Goal: Complete application form: Complete application form

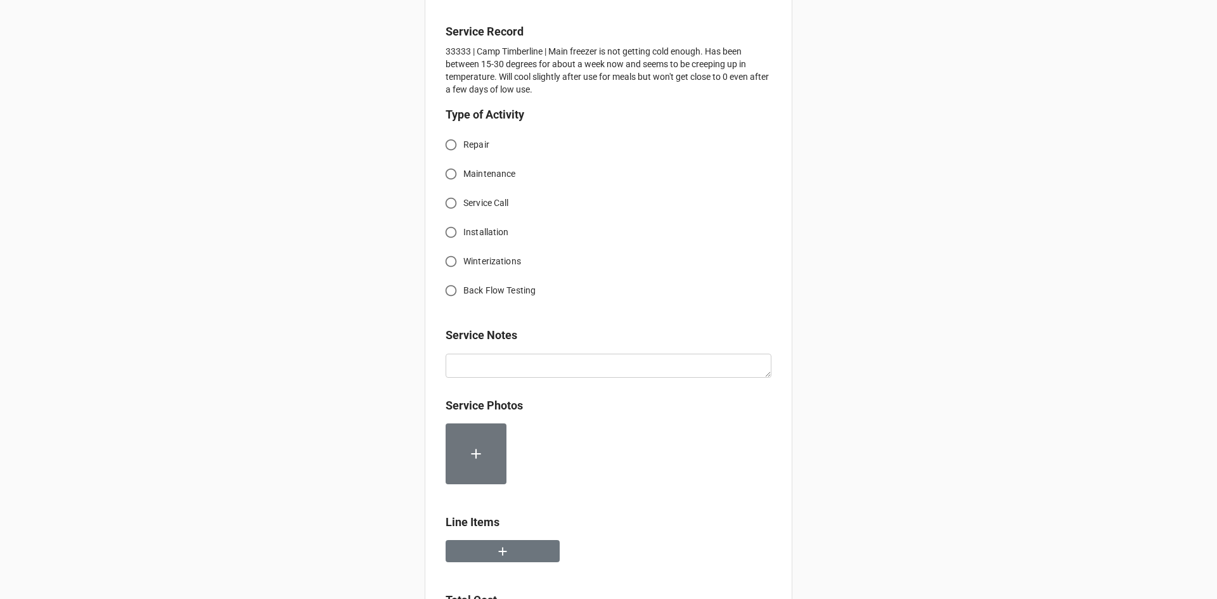
scroll to position [317, 0]
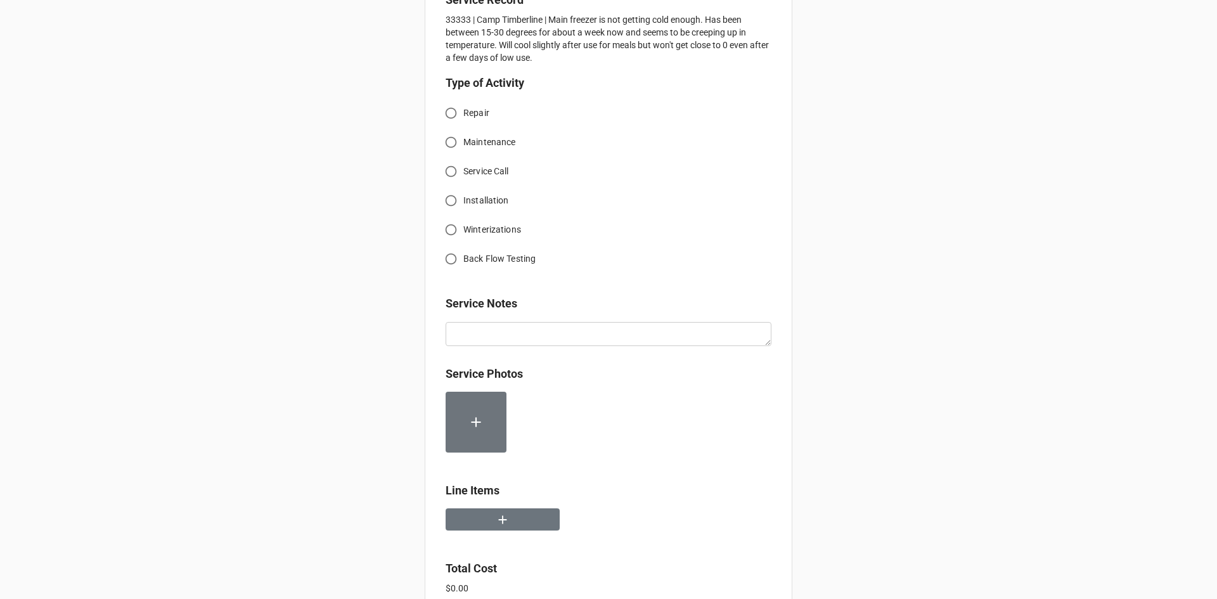
click at [451, 172] on input "Service Call" at bounding box center [451, 171] width 25 height 25
radio input "true"
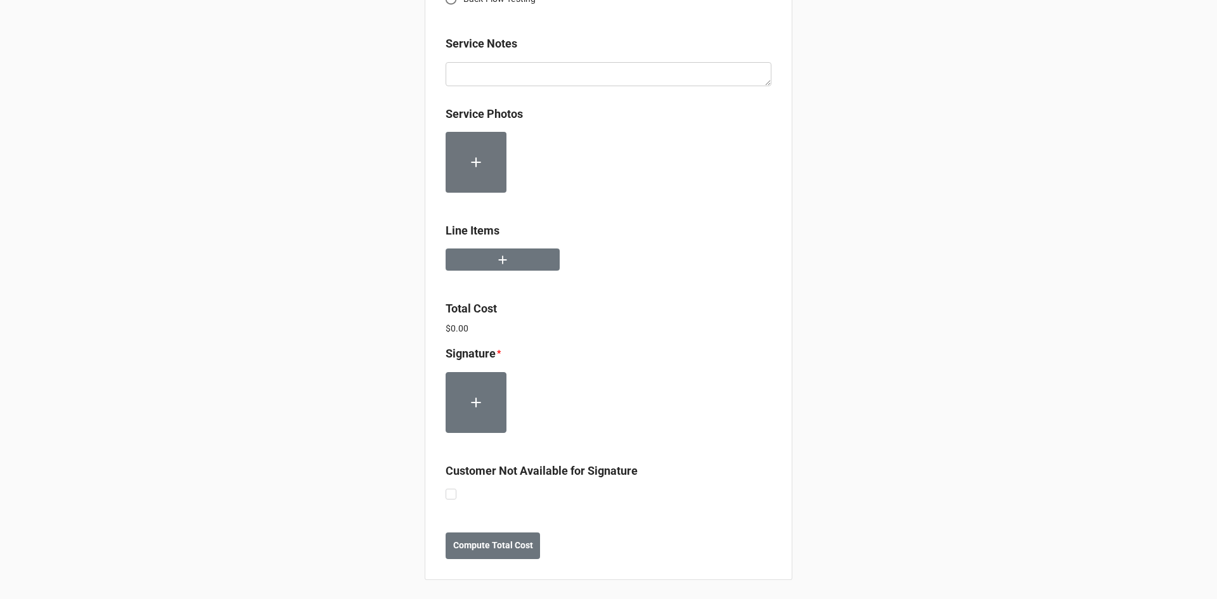
scroll to position [579, 0]
click at [449, 487] on label at bounding box center [451, 487] width 11 height 0
checkbox input "true"
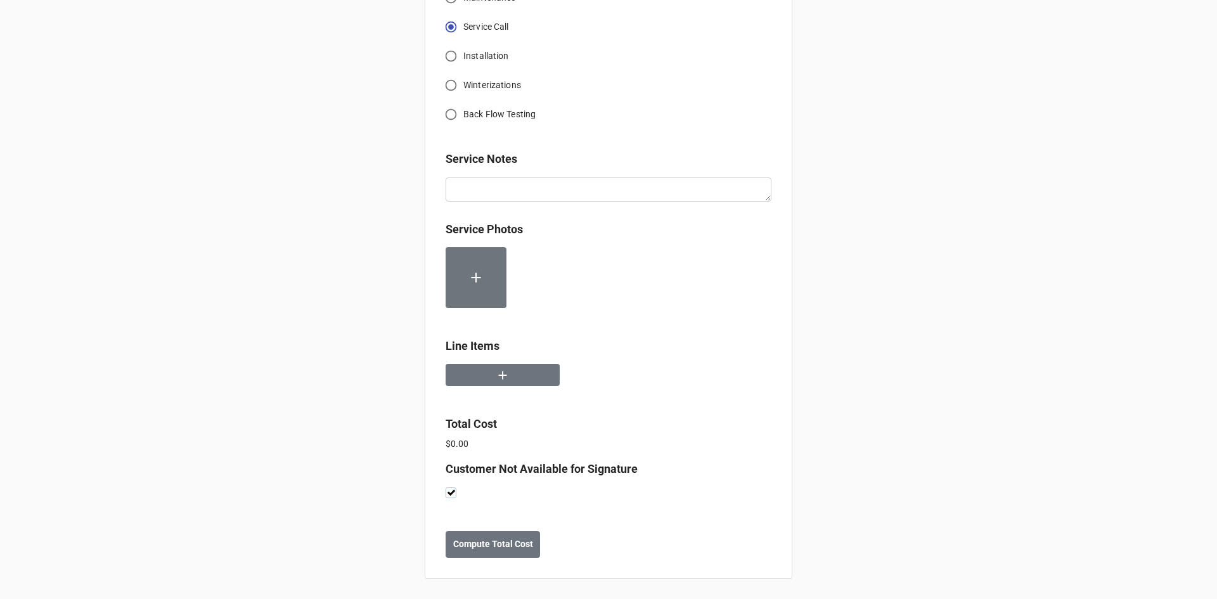
scroll to position [462, 0]
click at [486, 381] on button "button" at bounding box center [503, 375] width 114 height 22
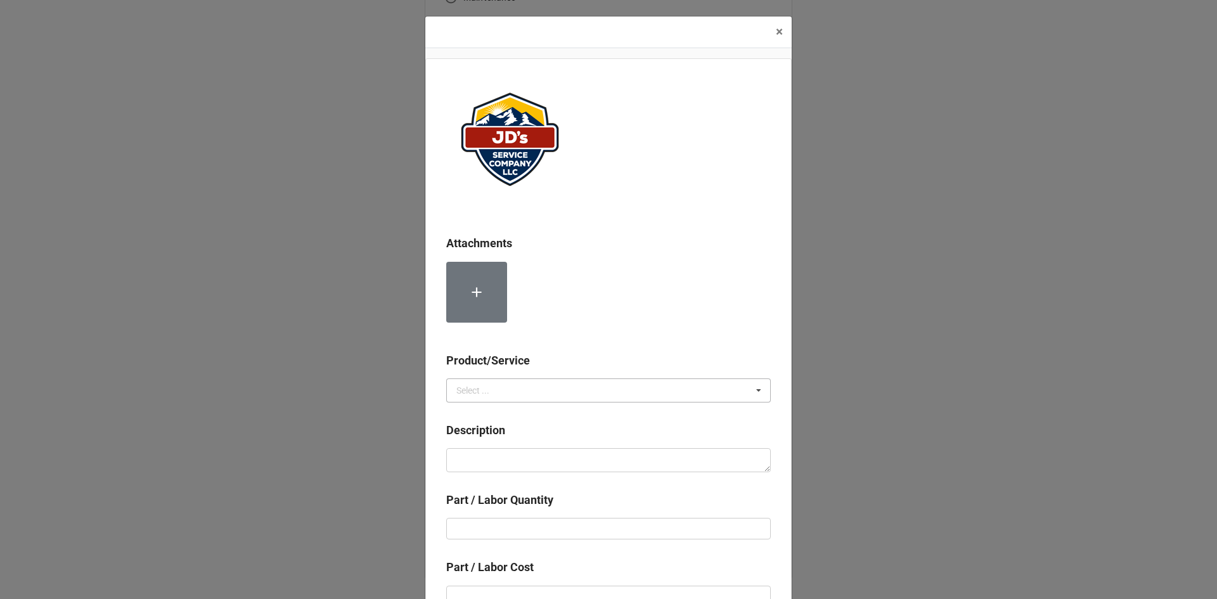
click at [480, 388] on div "Select ..." at bounding box center [472, 390] width 33 height 9
click at [507, 416] on div "Services" at bounding box center [608, 413] width 323 height 23
click at [529, 465] on textarea at bounding box center [608, 460] width 325 height 24
paste textarea "10:30am-11:30am; Service Address: [STREET_ADDRESS][PERSON_NAME] Walk in freezer…"
type textarea "x"
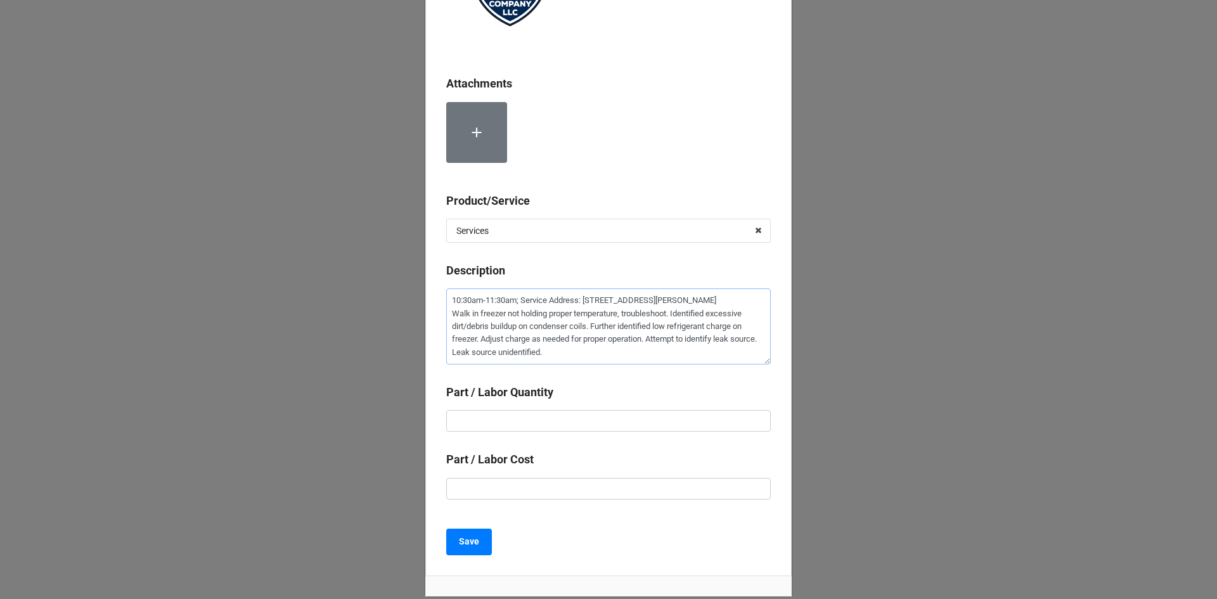
scroll to position [190, 0]
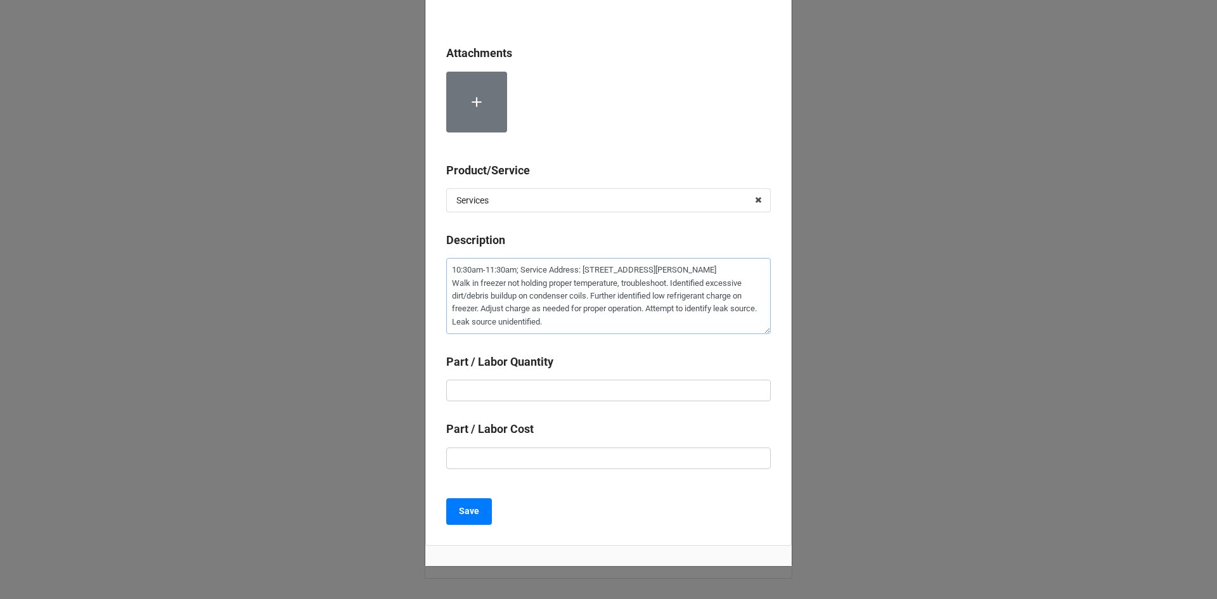
type textarea "10:30am-11:30am; Service Address: [STREET_ADDRESS][PERSON_NAME] Walk in freezer…"
click at [541, 389] on input "text" at bounding box center [608, 391] width 325 height 22
type textarea "x"
type input "1"
type textarea "x"
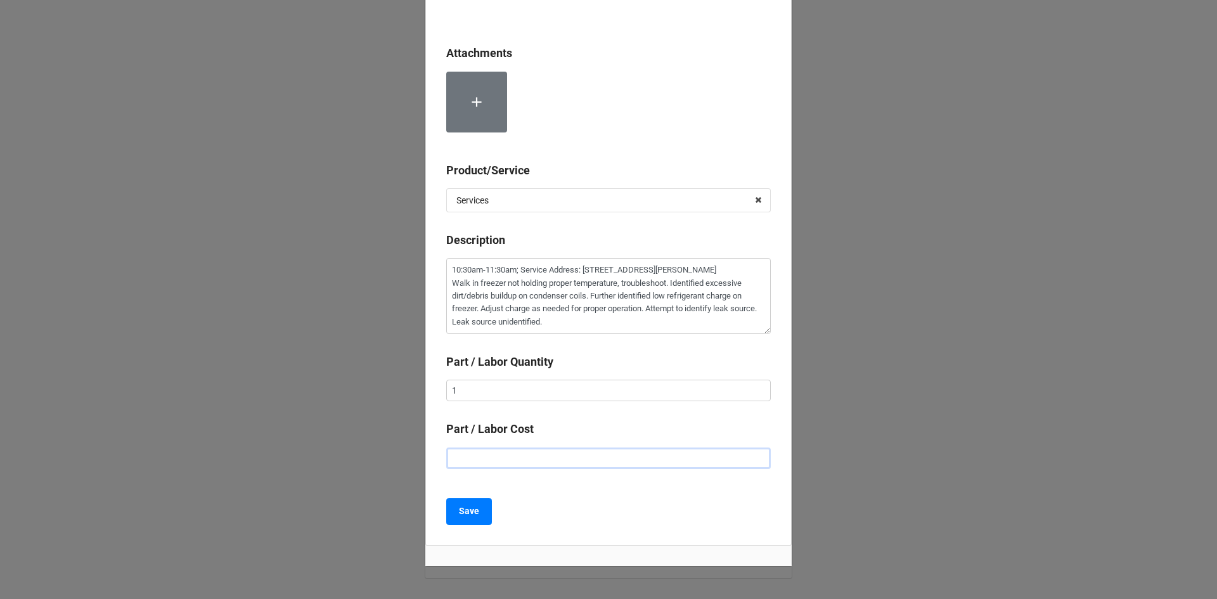
type input "$2.00"
type textarea "x"
type input "$22.00"
type textarea "x"
type input "$225.00"
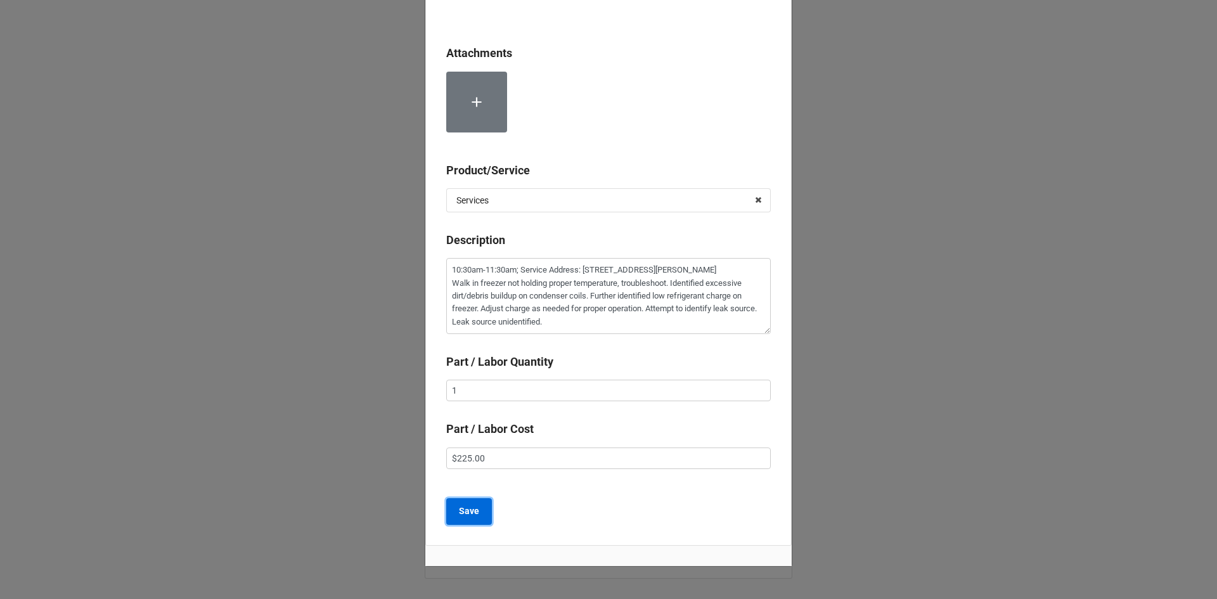
click at [477, 515] on button "Save" at bounding box center [469, 511] width 46 height 27
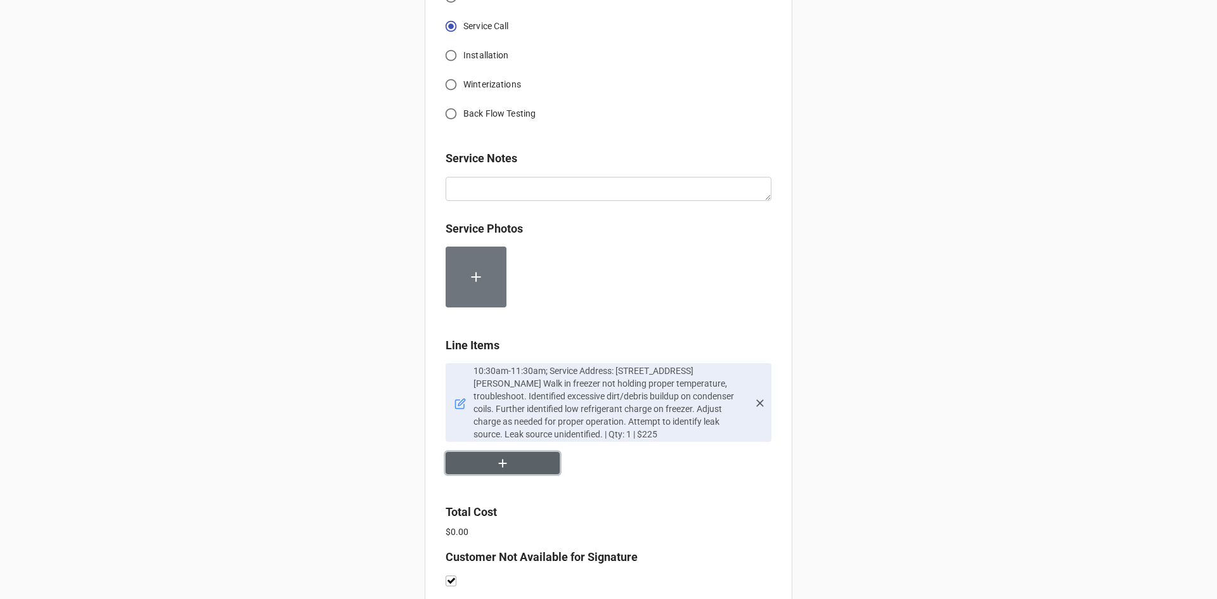
click at [529, 457] on button "button" at bounding box center [503, 463] width 114 height 22
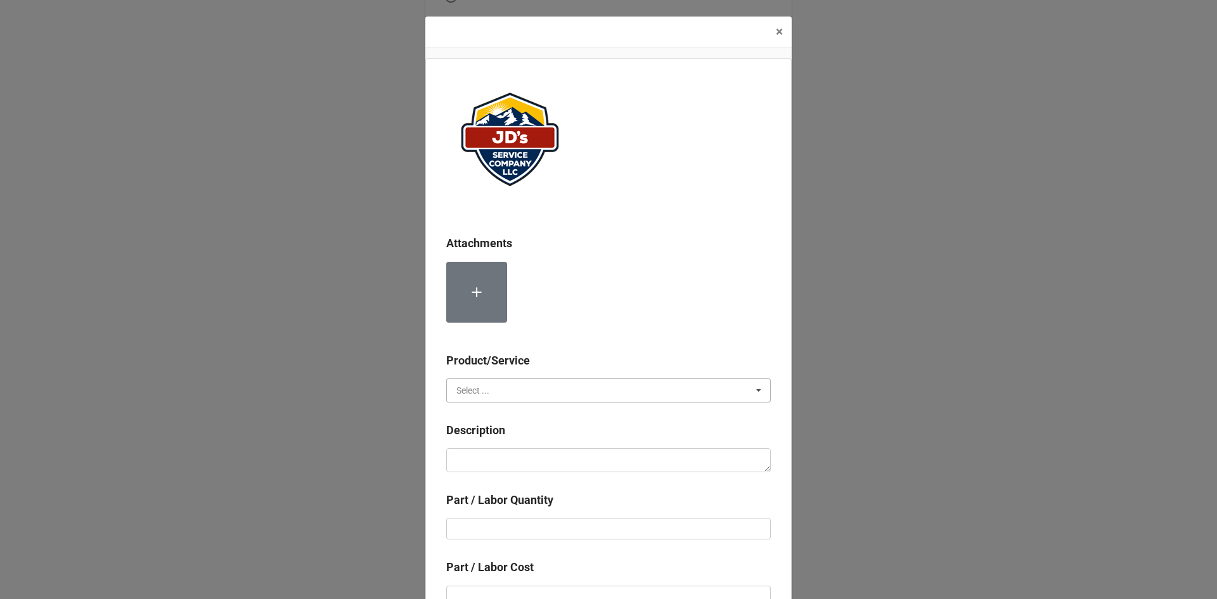
click at [519, 394] on input "text" at bounding box center [609, 390] width 323 height 23
click at [519, 438] on div "Material Cost" at bounding box center [608, 436] width 323 height 23
click at [515, 461] on textarea at bounding box center [608, 460] width 325 height 24
type textarea "x"
type textarea "R"
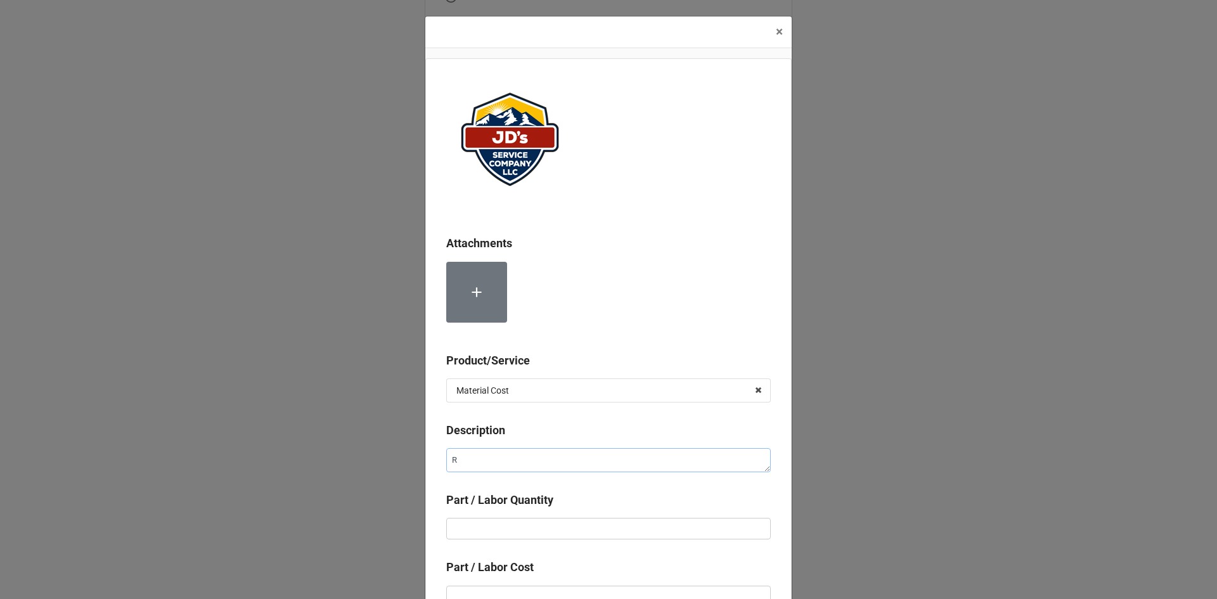
type textarea "x"
type textarea "Re"
type textarea "x"
type textarea "Ref"
type textarea "x"
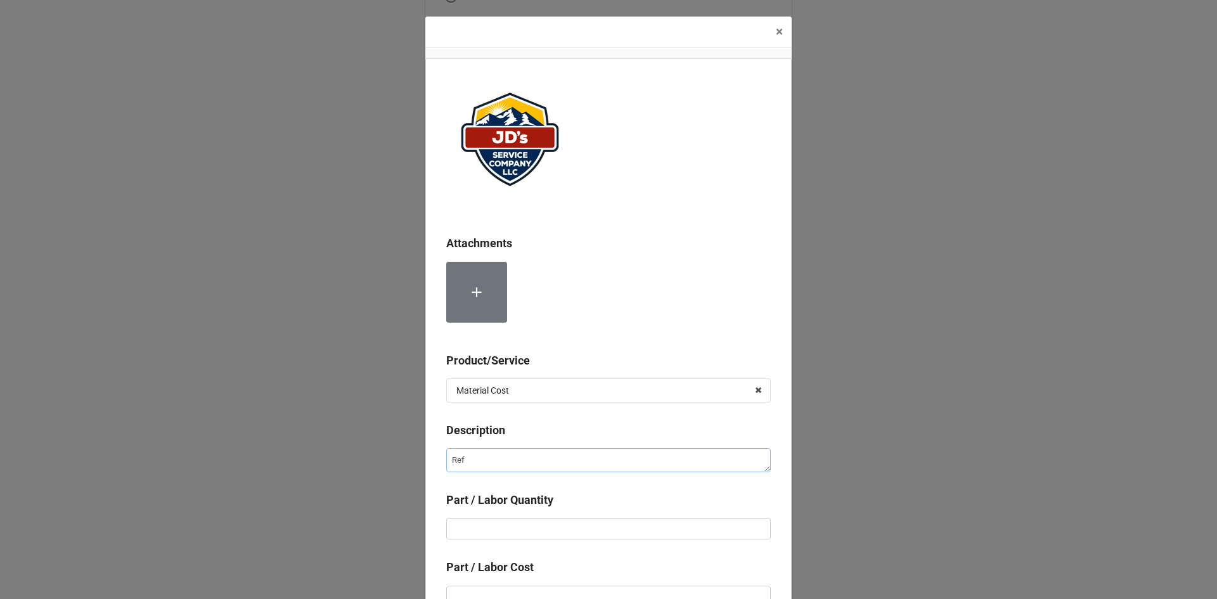
type textarea "Refr"
type textarea "x"
type textarea "Refri"
type textarea "x"
type textarea "Refrig"
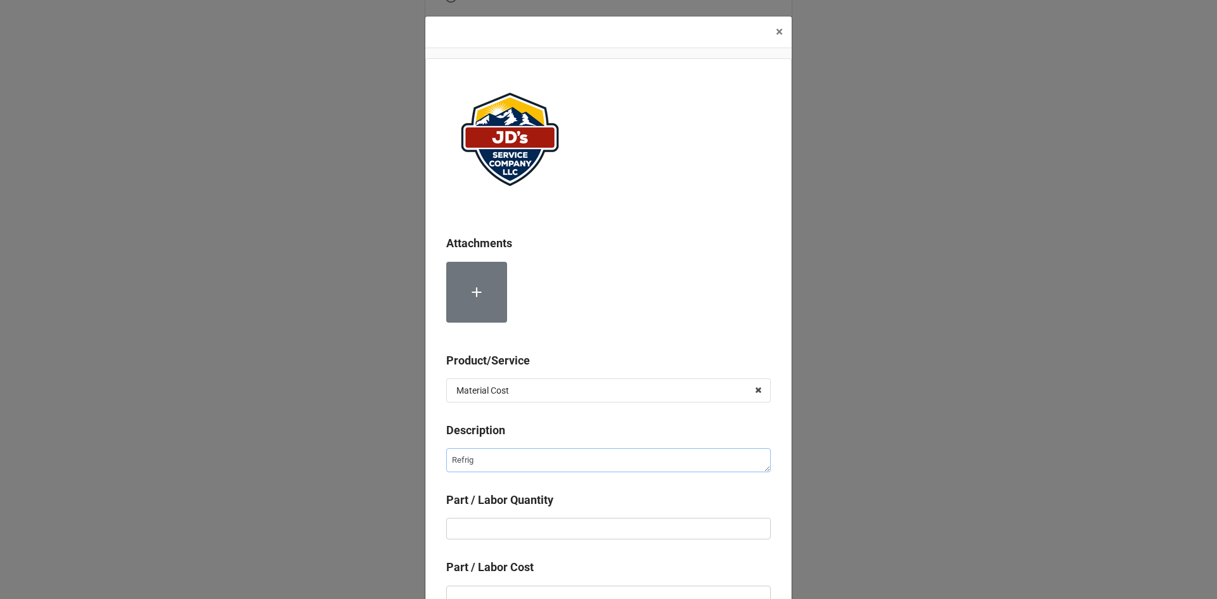
type textarea "x"
type textarea "Refrige"
type textarea "x"
type textarea "Refriger"
type textarea "x"
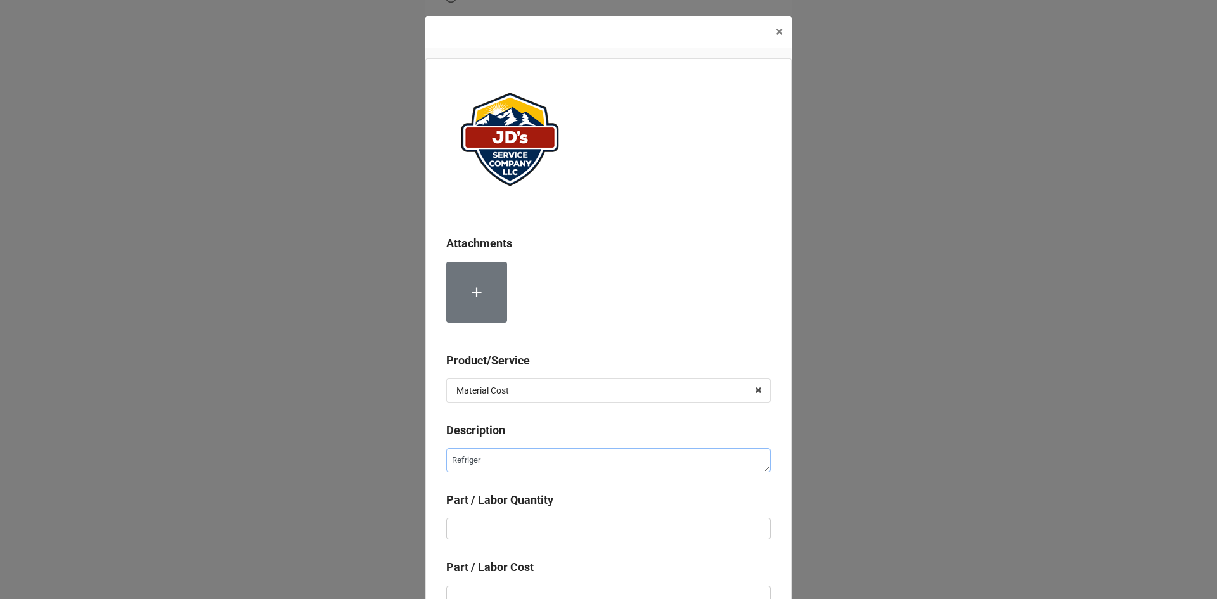
type textarea "Refrigera"
type textarea "x"
type textarea "Refrigeran"
type textarea "x"
type textarea "Refrigerant"
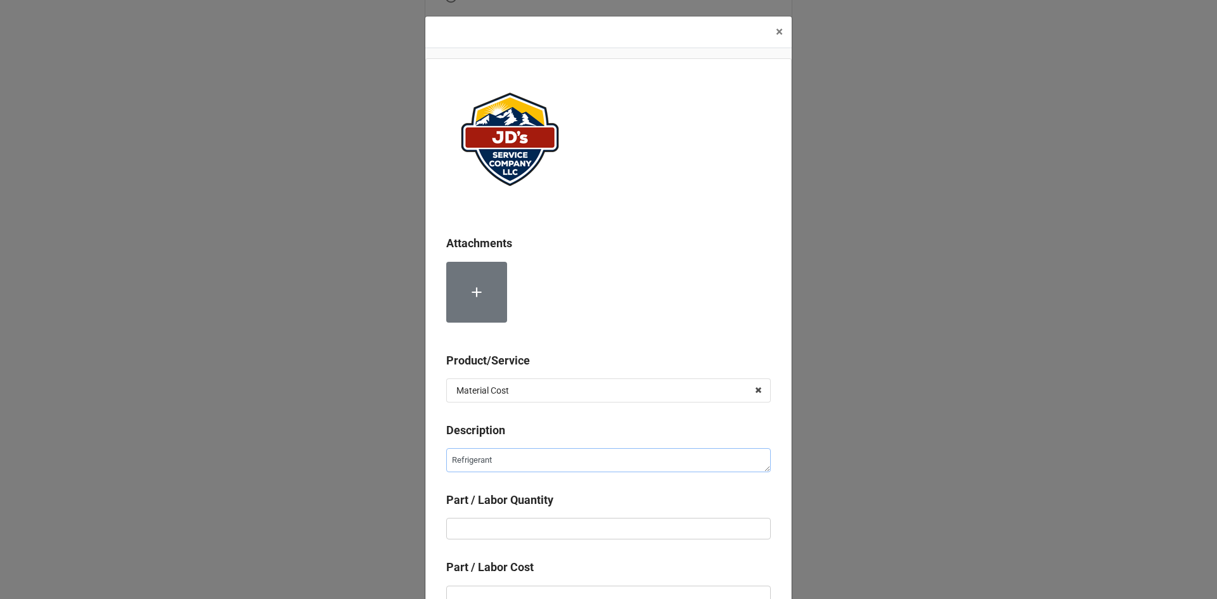
type textarea "x"
type textarea "Refrigerant"
type textarea "x"
type textarea "Refrigerant 4"
type textarea "x"
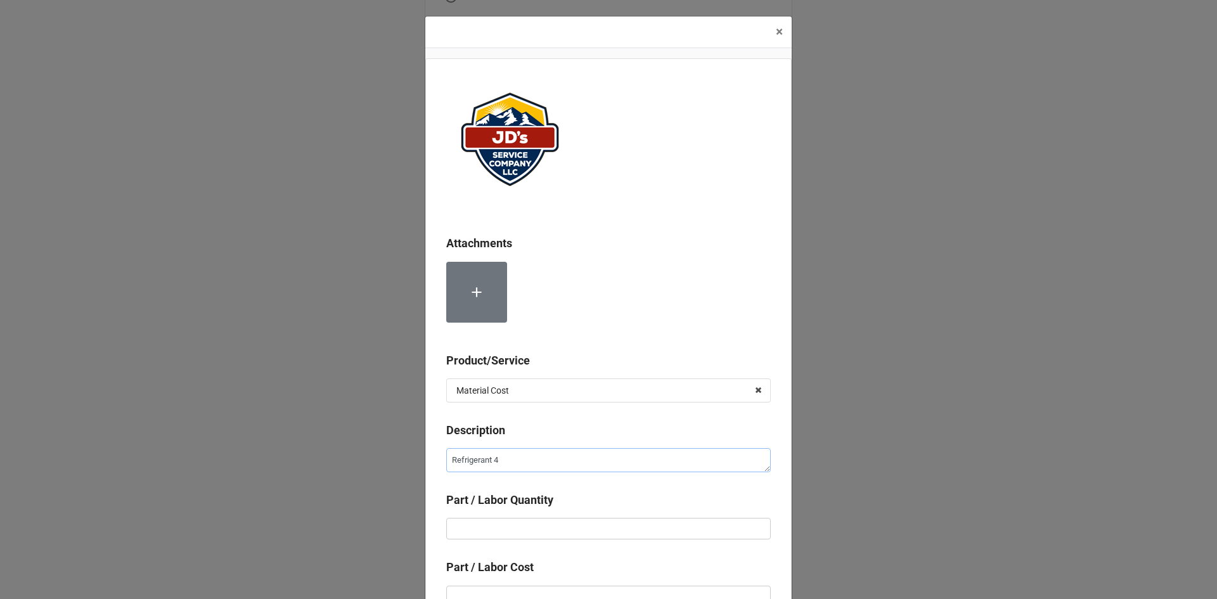
type textarea "Refrigerant 40"
type textarea "x"
type textarea "Refrigerant 404"
type textarea "x"
type textarea "Refrigerant 404A"
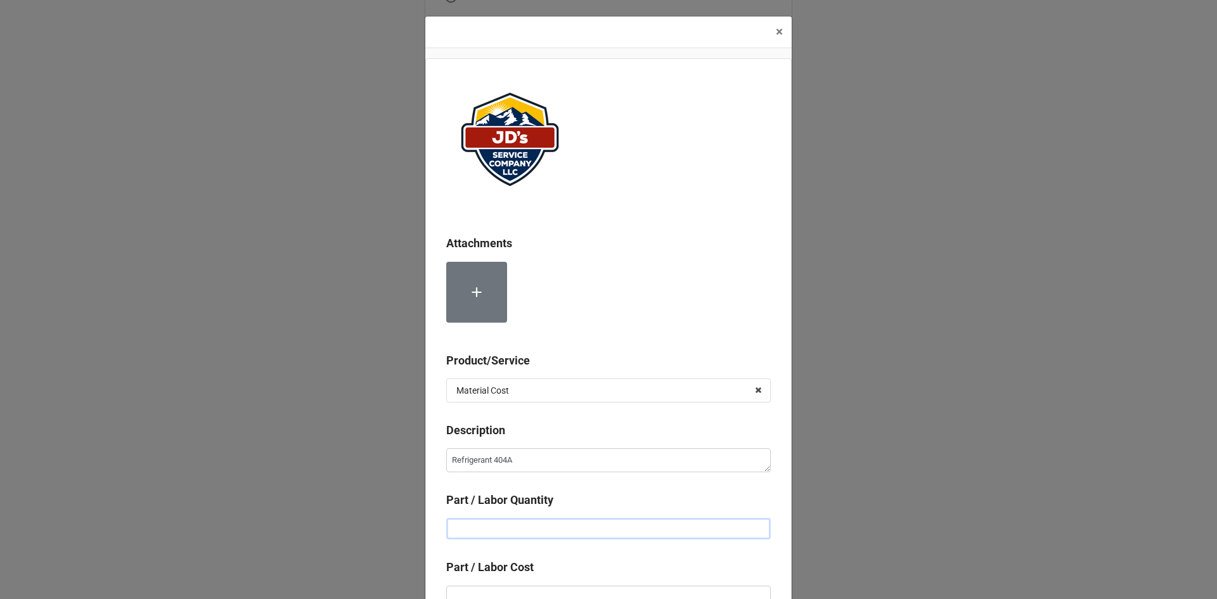
click at [565, 524] on input "text" at bounding box center [608, 529] width 325 height 22
type textarea "x"
type input "2"
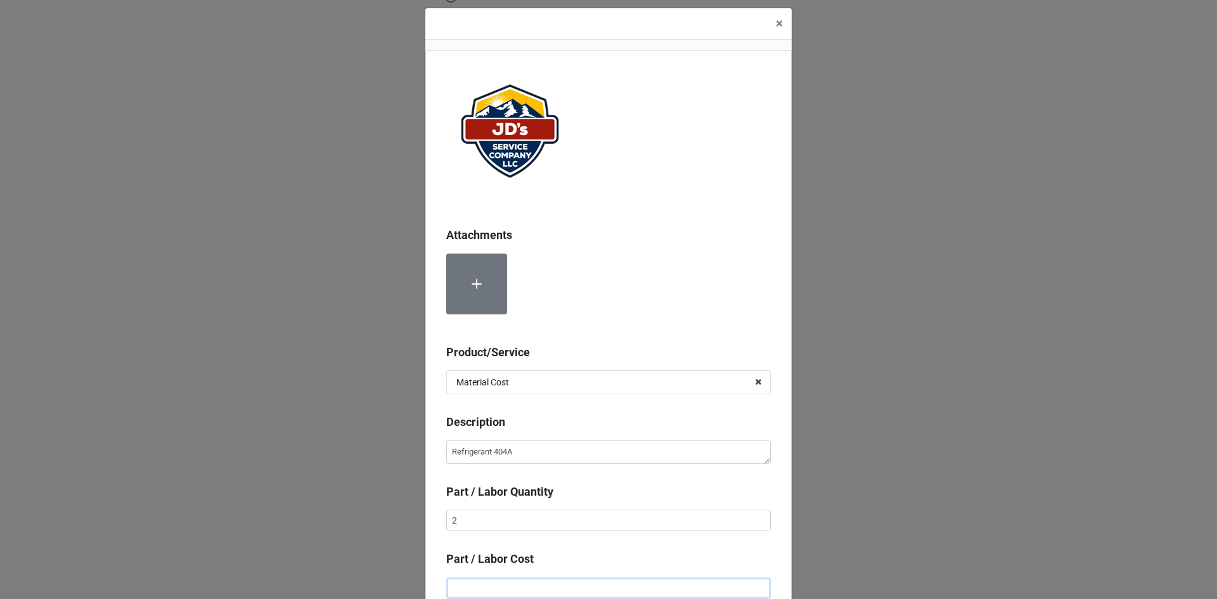
type textarea "x"
type input "$1.00"
type textarea "x"
type input "$17.00"
type textarea "x"
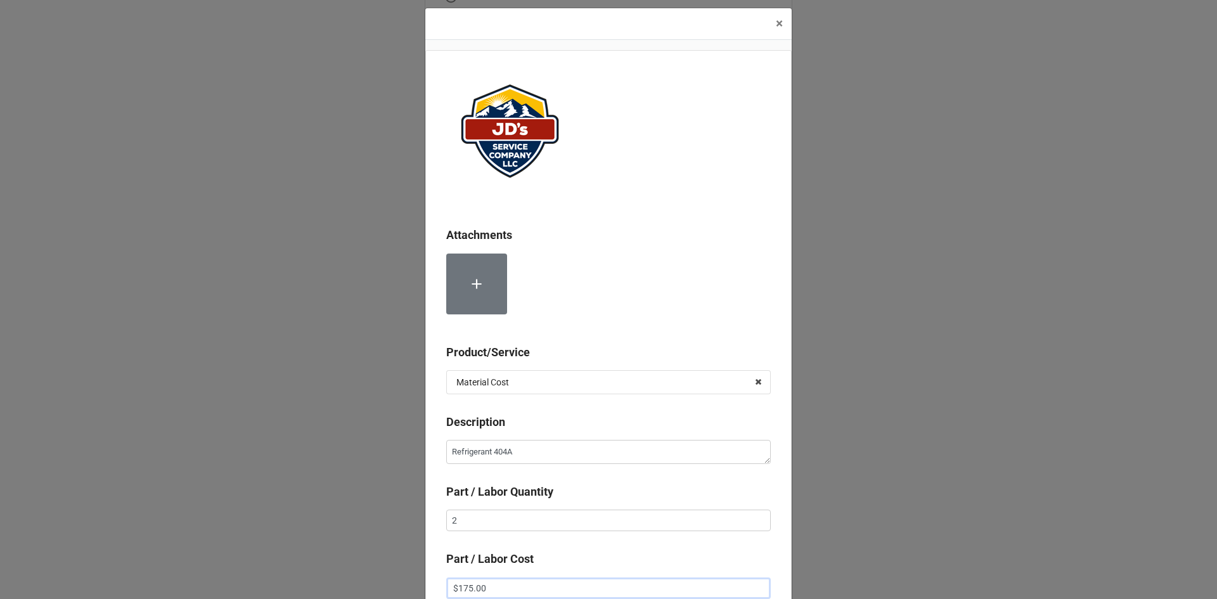
scroll to position [72, 0]
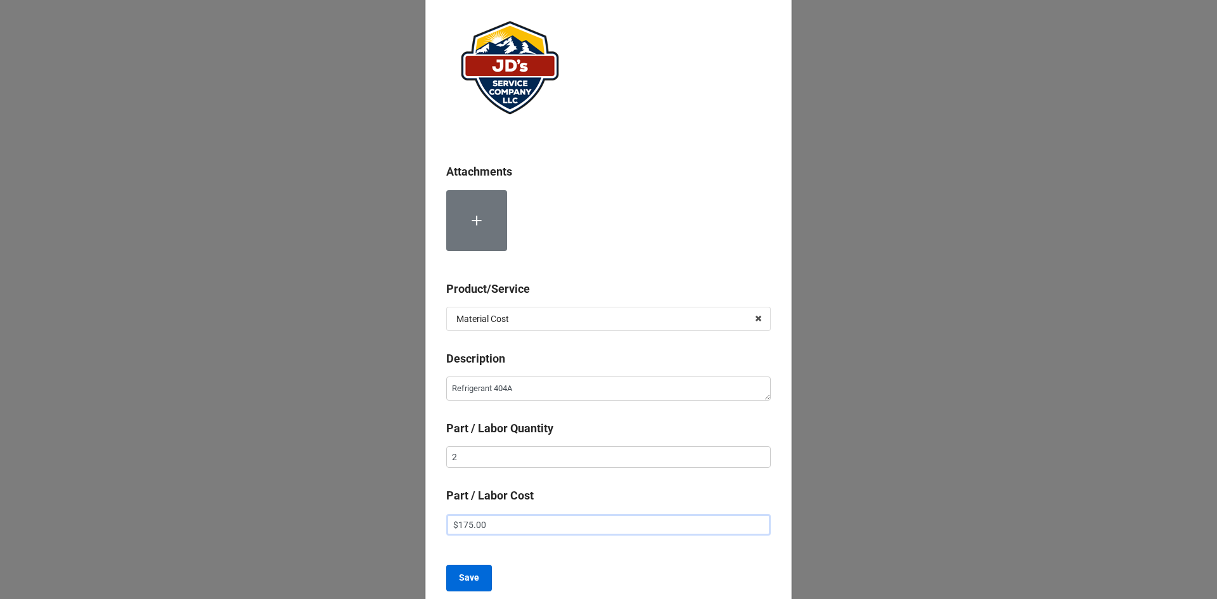
type input "$175.00"
click at [471, 578] on b "Save" at bounding box center [469, 577] width 20 height 13
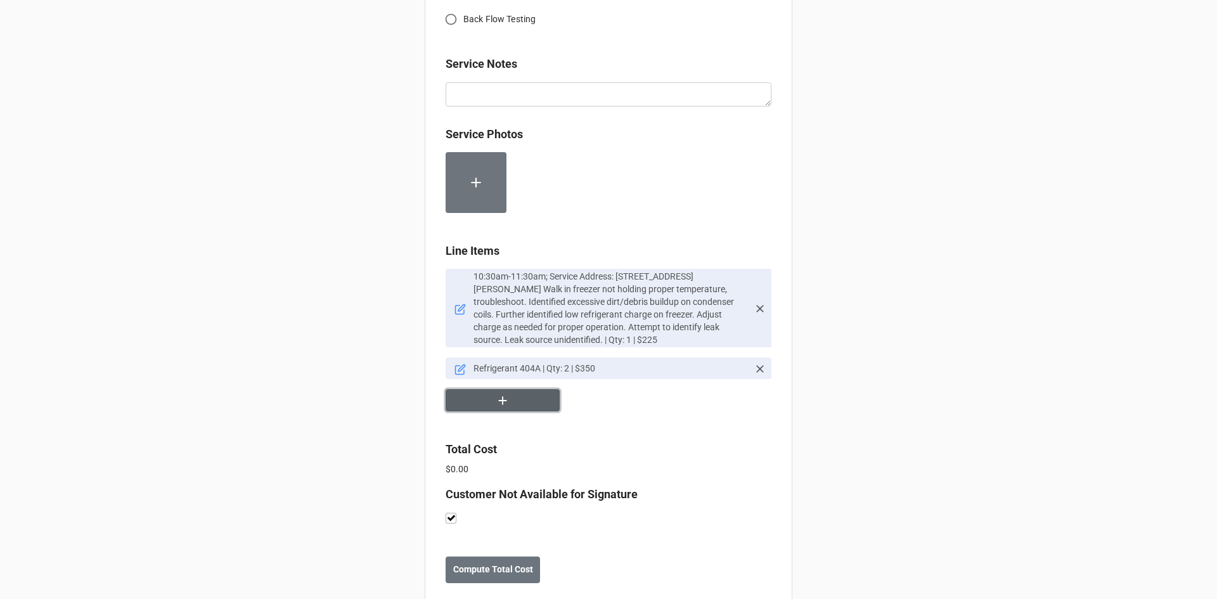
scroll to position [583, 0]
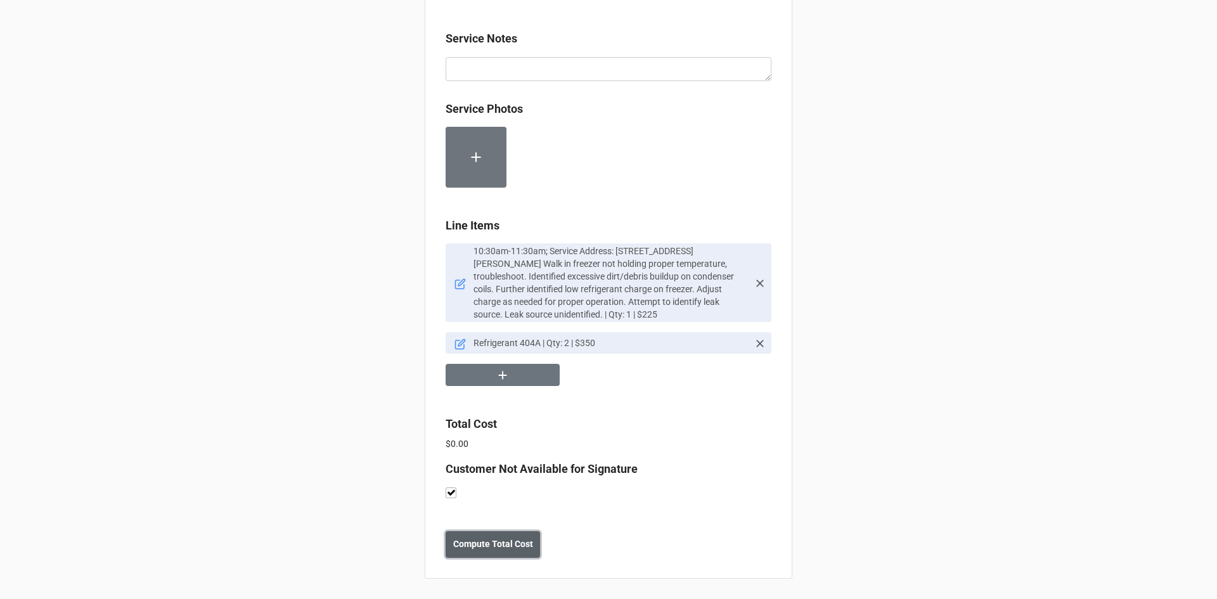
click at [518, 541] on b "Compute Total Cost" at bounding box center [493, 544] width 80 height 13
click at [463, 546] on b "Save" at bounding box center [468, 544] width 20 height 13
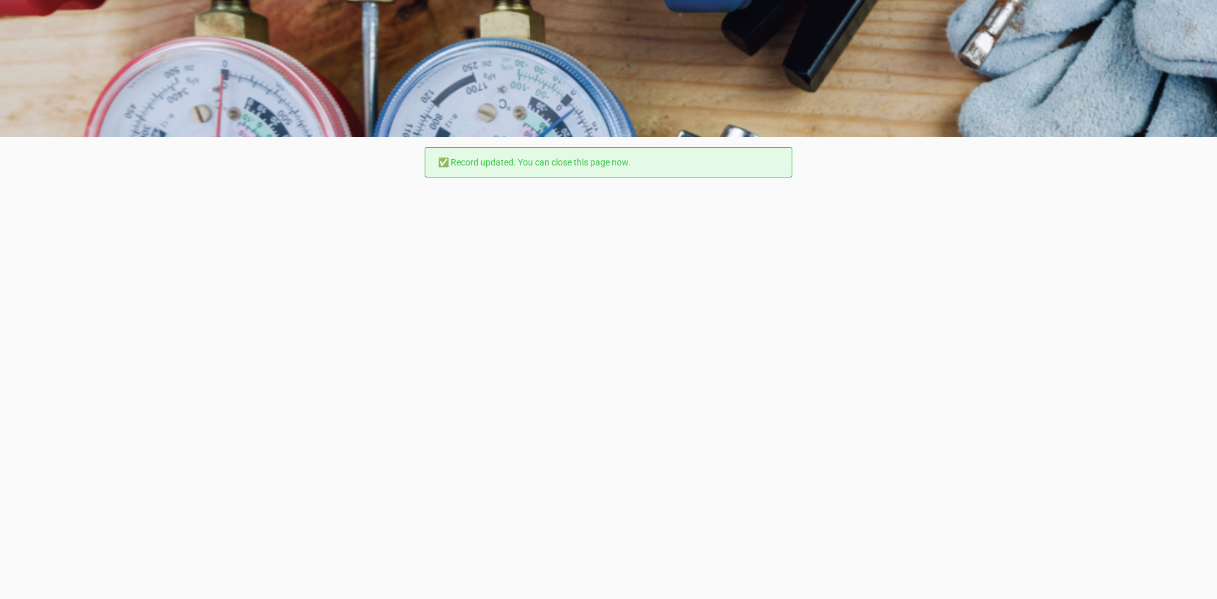
scroll to position [0, 0]
